Goal: Task Accomplishment & Management: Use online tool/utility

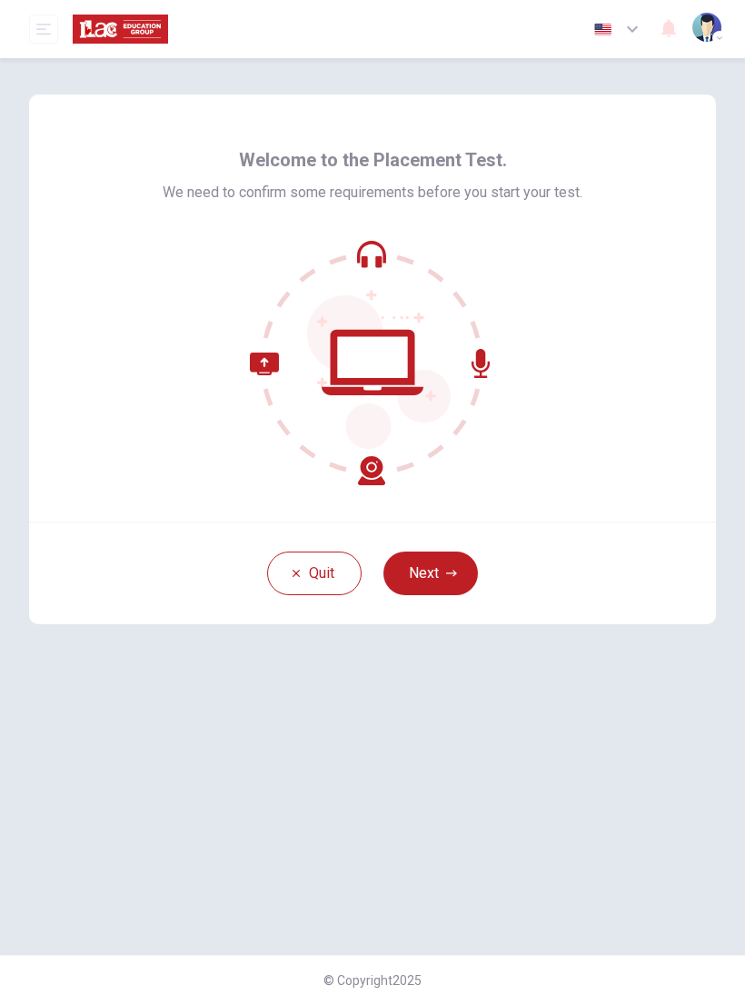
click at [454, 576] on icon "button" at bounding box center [451, 573] width 11 height 11
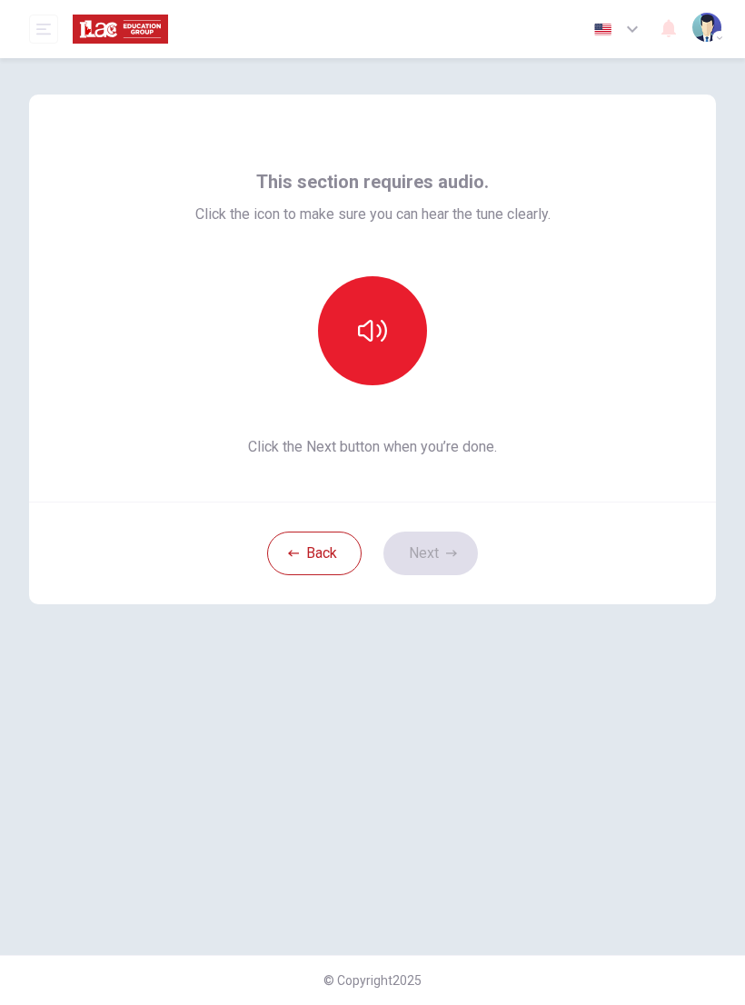
click at [385, 326] on icon "button" at bounding box center [372, 331] width 29 height 22
click at [367, 325] on icon "button" at bounding box center [372, 330] width 29 height 29
click at [370, 330] on icon "button" at bounding box center [372, 330] width 29 height 29
click at [444, 550] on button "Next" at bounding box center [430, 553] width 94 height 44
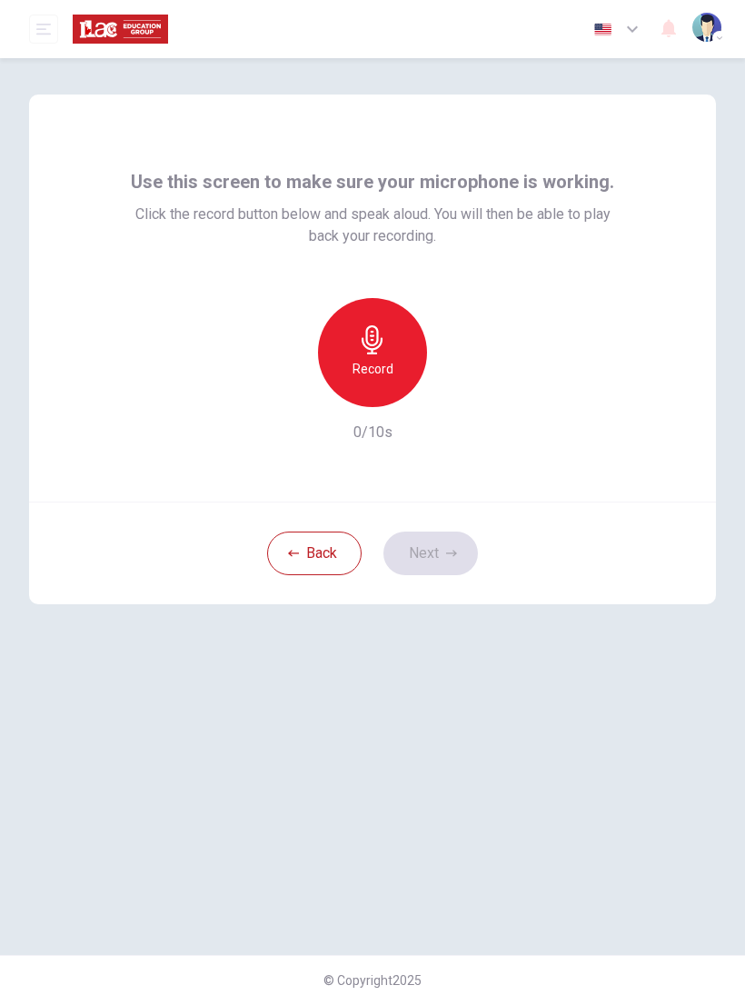
click at [382, 354] on div "Record" at bounding box center [372, 352] width 109 height 109
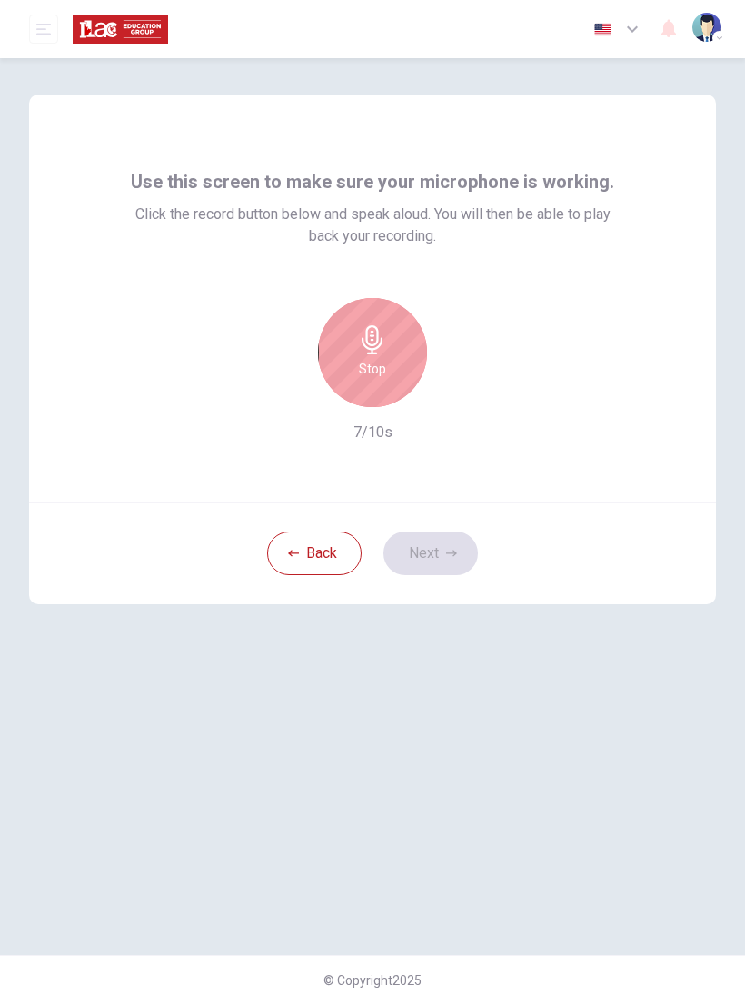
click at [386, 329] on icon "button" at bounding box center [372, 339] width 29 height 29
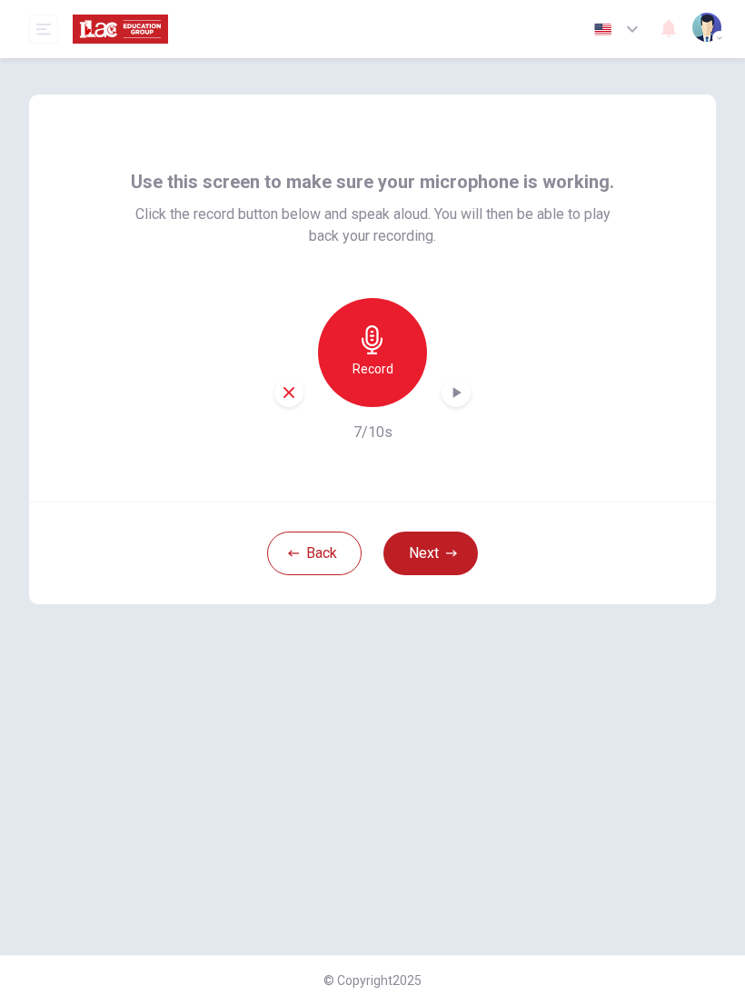
click at [297, 391] on div "button" at bounding box center [288, 392] width 29 height 29
click at [380, 369] on h6 "Record" at bounding box center [372, 369] width 41 height 22
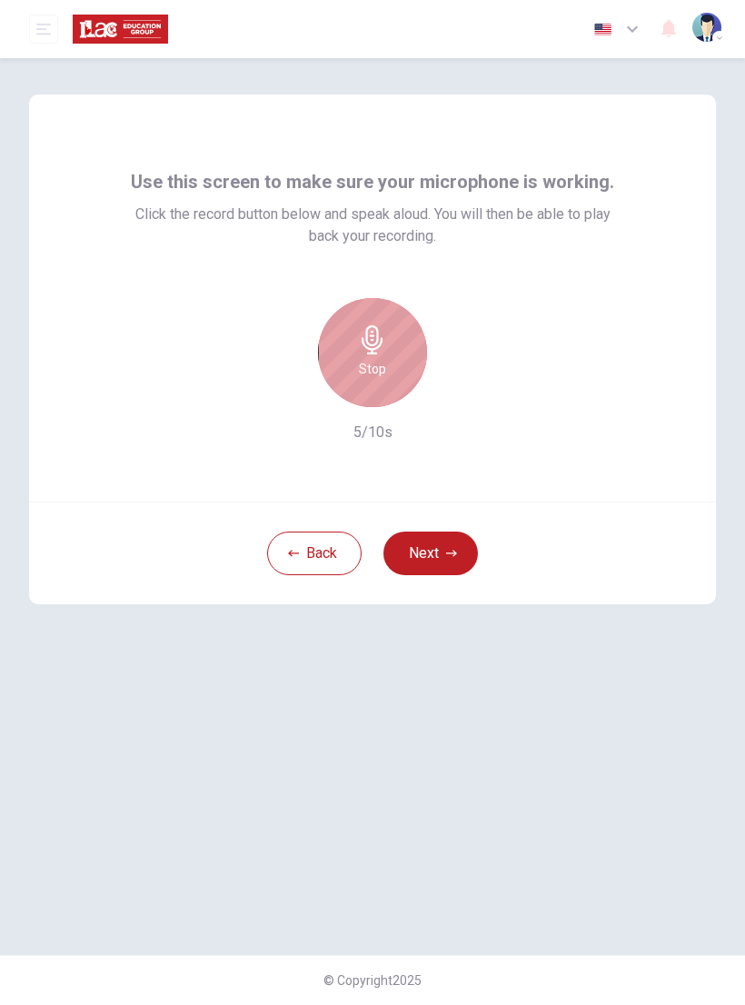
click at [390, 371] on div "Stop" at bounding box center [372, 352] width 109 height 109
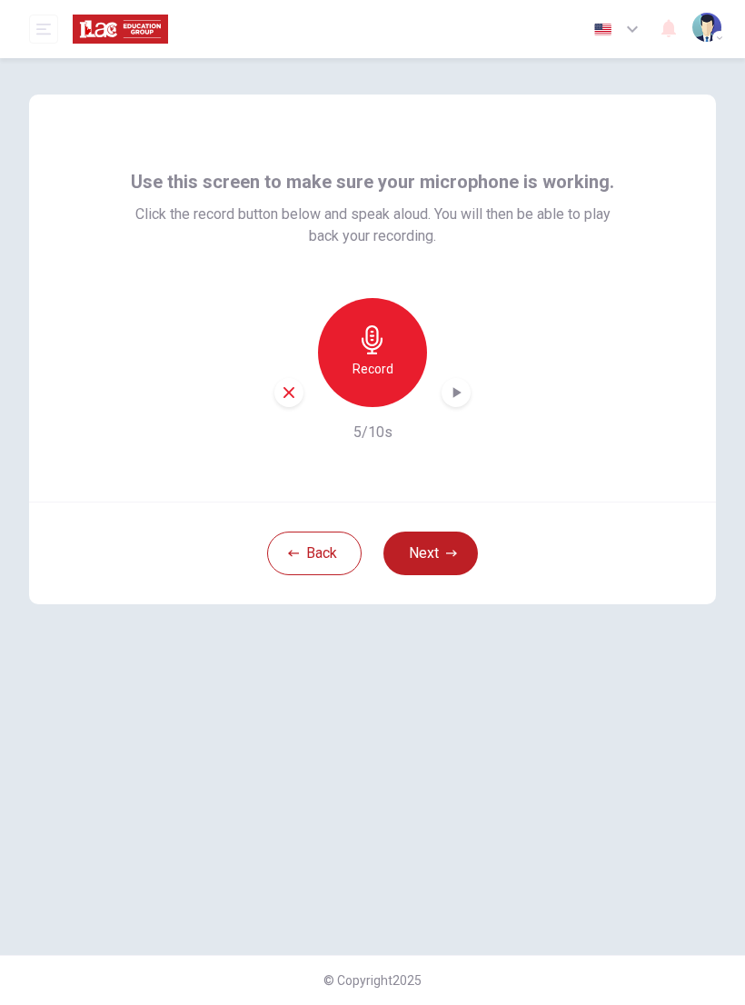
click at [294, 395] on icon "button" at bounding box center [289, 392] width 16 height 16
click at [375, 367] on h6 "Record" at bounding box center [372, 369] width 41 height 22
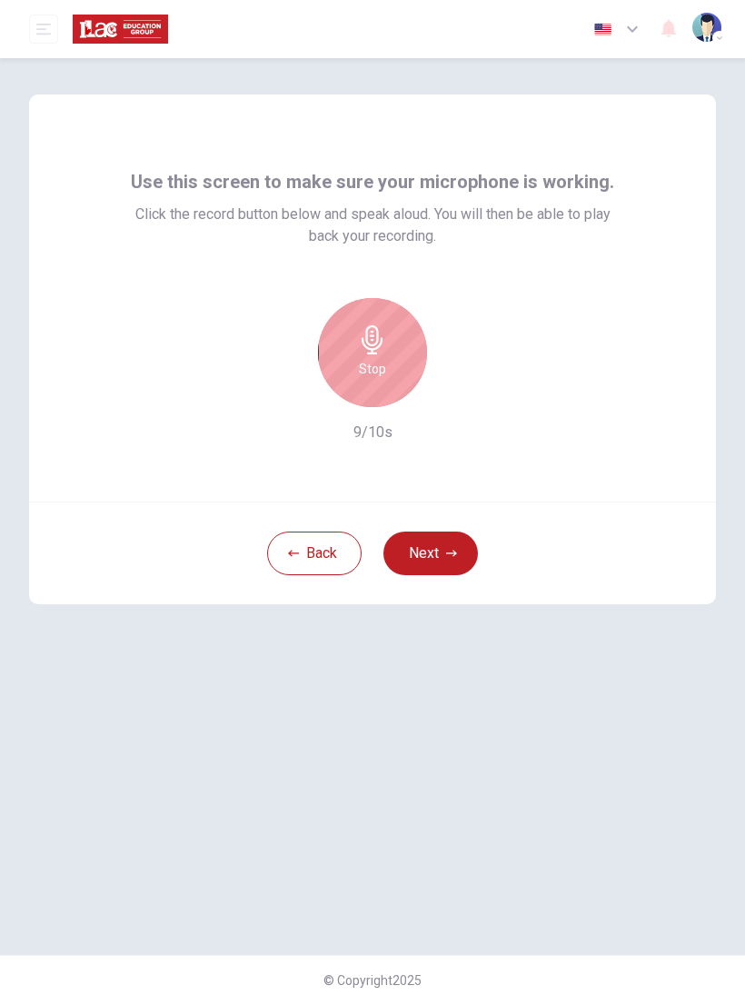
click at [390, 358] on div "Stop" at bounding box center [372, 352] width 109 height 109
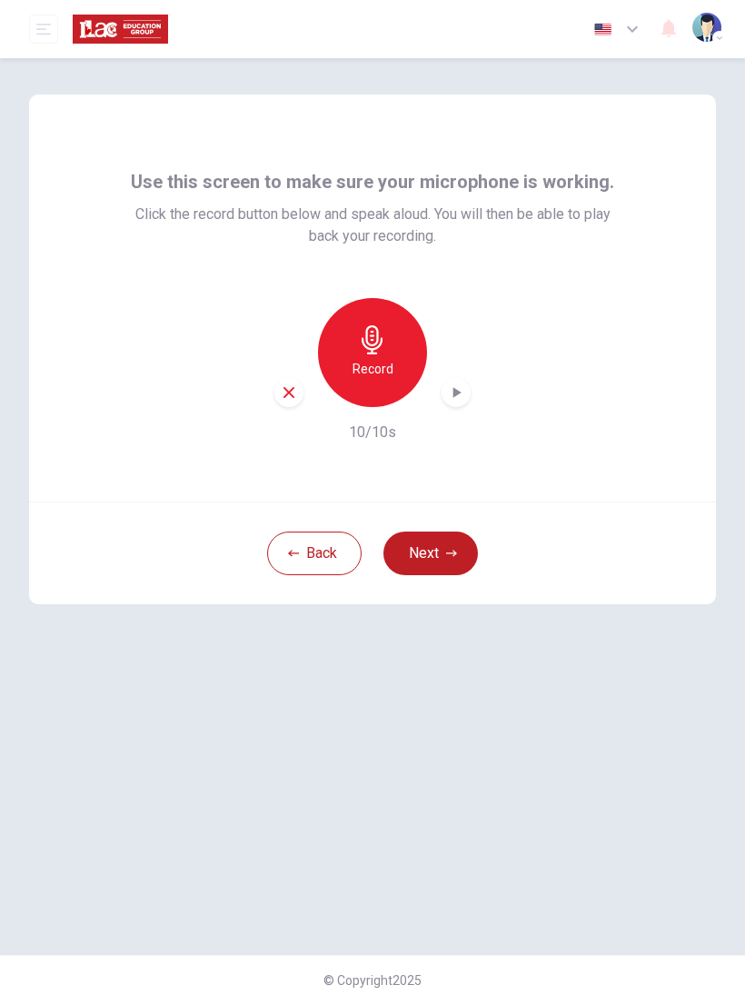
click at [458, 387] on icon "button" at bounding box center [456, 392] width 18 height 18
click at [459, 396] on icon "button" at bounding box center [456, 393] width 13 height 14
click at [387, 353] on div "Record" at bounding box center [372, 352] width 109 height 109
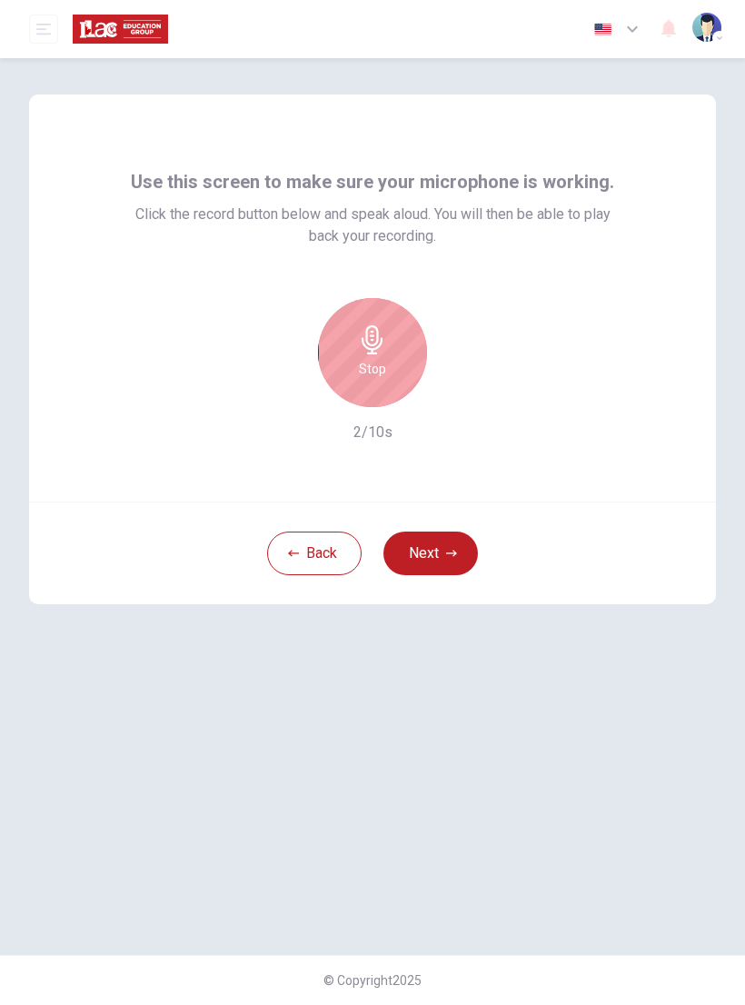
click at [382, 358] on h6 "Stop" at bounding box center [372, 369] width 27 height 22
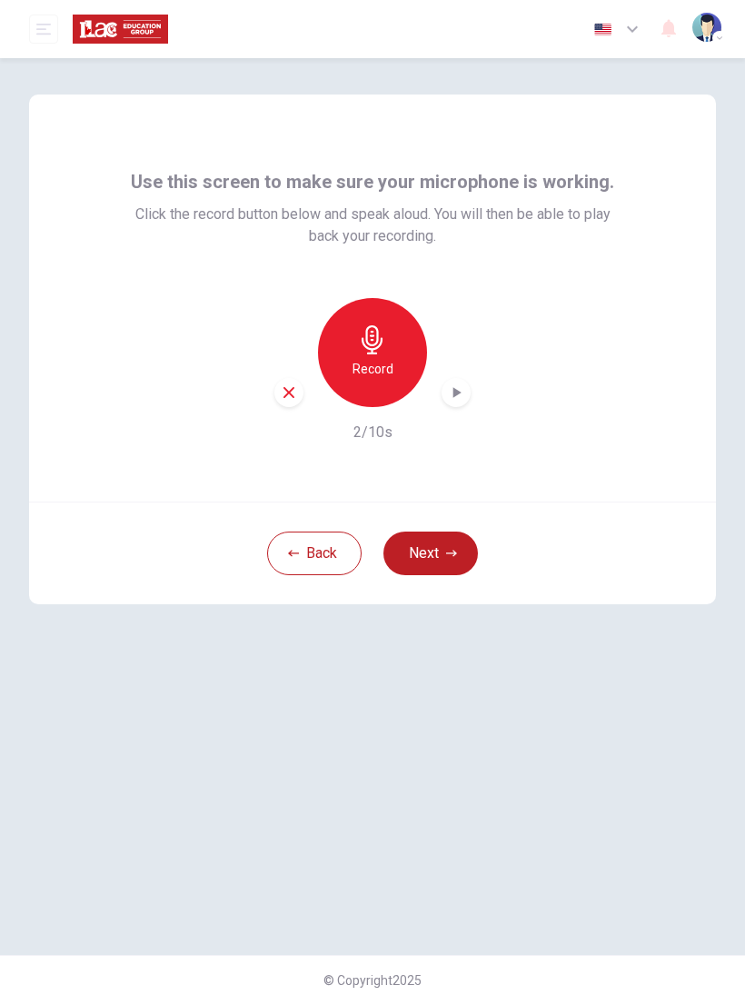
click at [293, 389] on icon "button" at bounding box center [288, 392] width 11 height 11
click at [381, 337] on icon "button" at bounding box center [372, 339] width 29 height 29
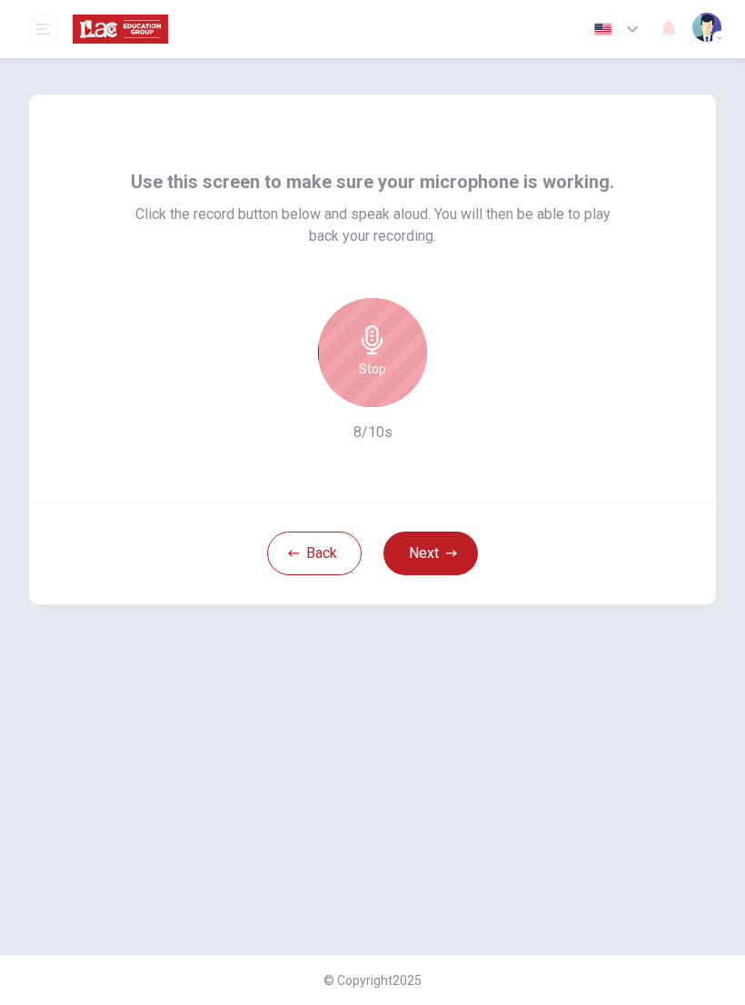
click at [375, 358] on h6 "Stop" at bounding box center [372, 369] width 27 height 22
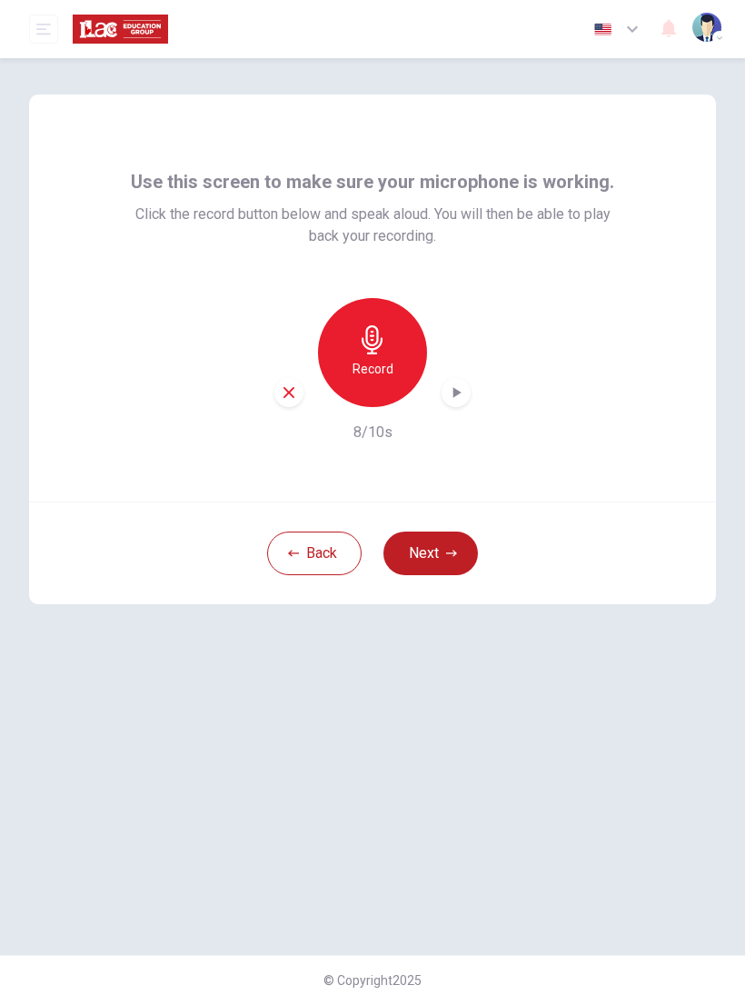
click at [459, 400] on icon "button" at bounding box center [456, 392] width 18 height 18
click at [282, 397] on icon "button" at bounding box center [289, 392] width 16 height 16
click at [372, 368] on h6 "Record" at bounding box center [372, 369] width 41 height 22
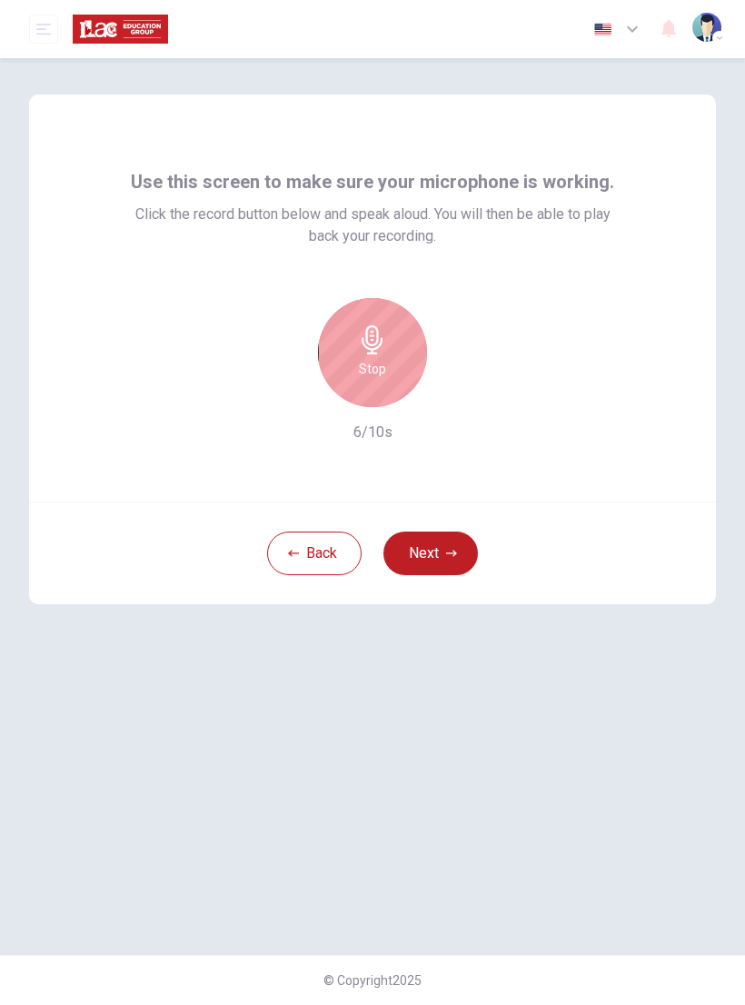
click at [378, 359] on h6 "Stop" at bounding box center [372, 369] width 27 height 22
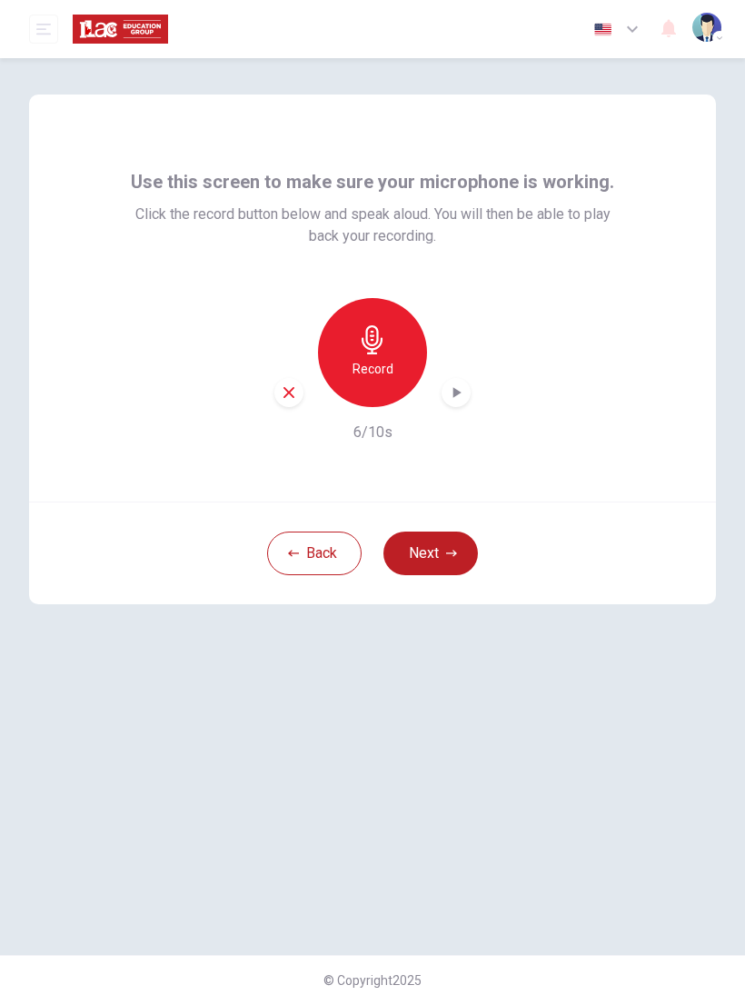
click at [453, 392] on icon "button" at bounding box center [457, 392] width 8 height 11
click at [442, 541] on button "Next" at bounding box center [430, 553] width 94 height 44
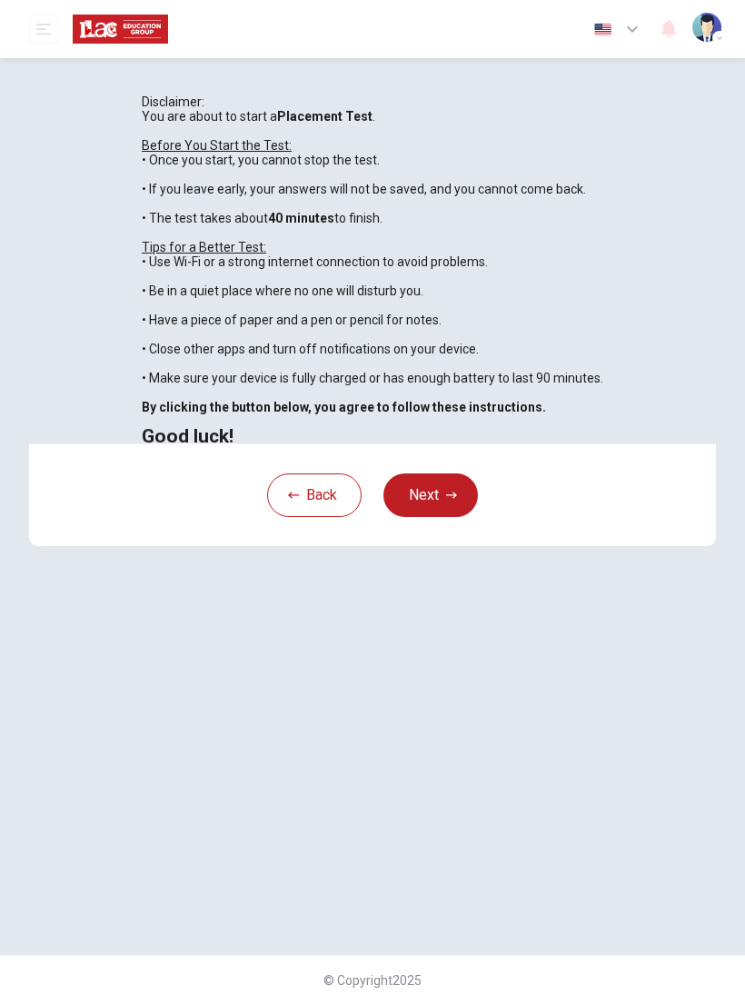
click at [707, 31] on img "button" at bounding box center [706, 27] width 29 height 29
click at [665, 1004] on div at bounding box center [372, 1005] width 745 height 0
